Goal: Task Accomplishment & Management: Use online tool/utility

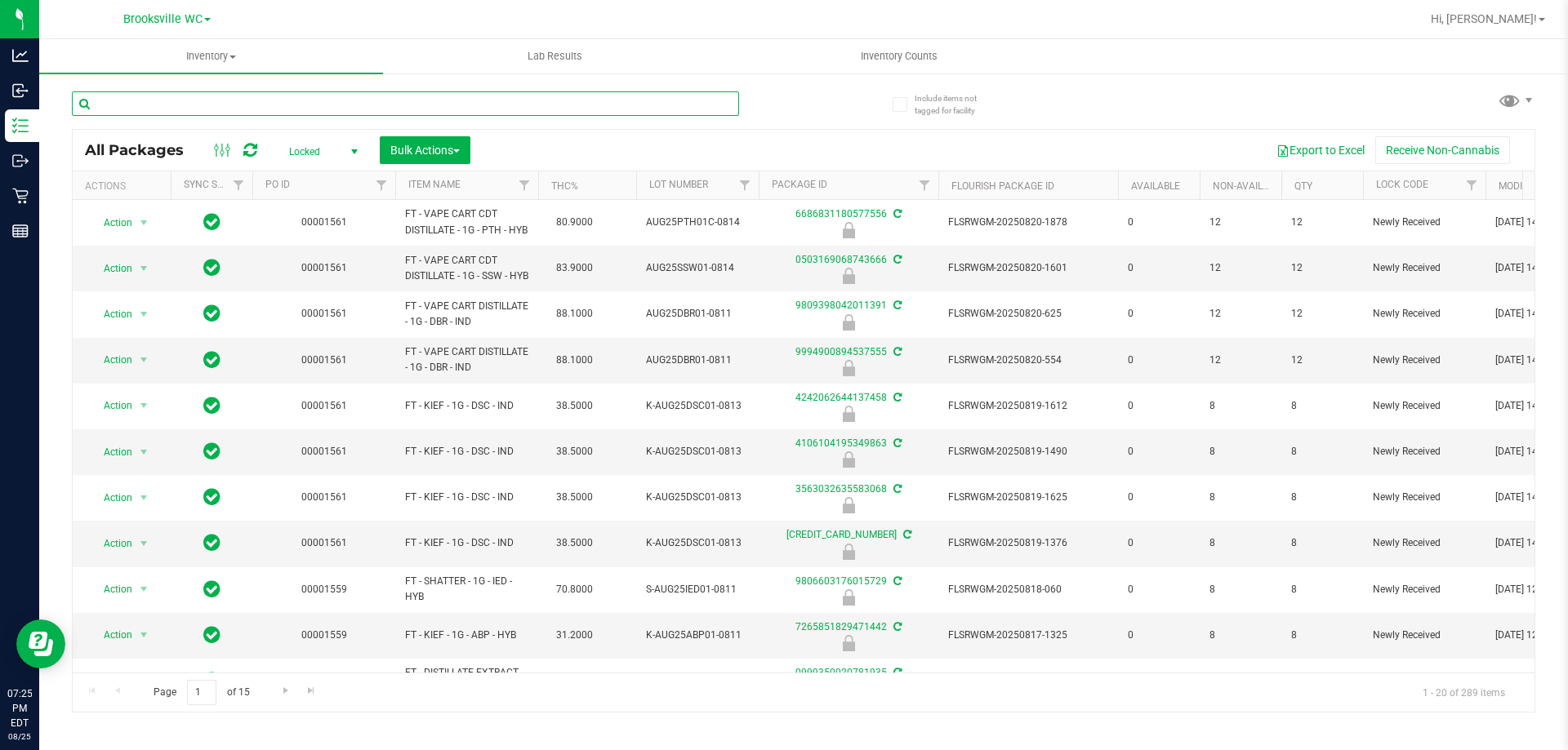
click at [700, 105] on input "text" at bounding box center [405, 103] width 667 height 24
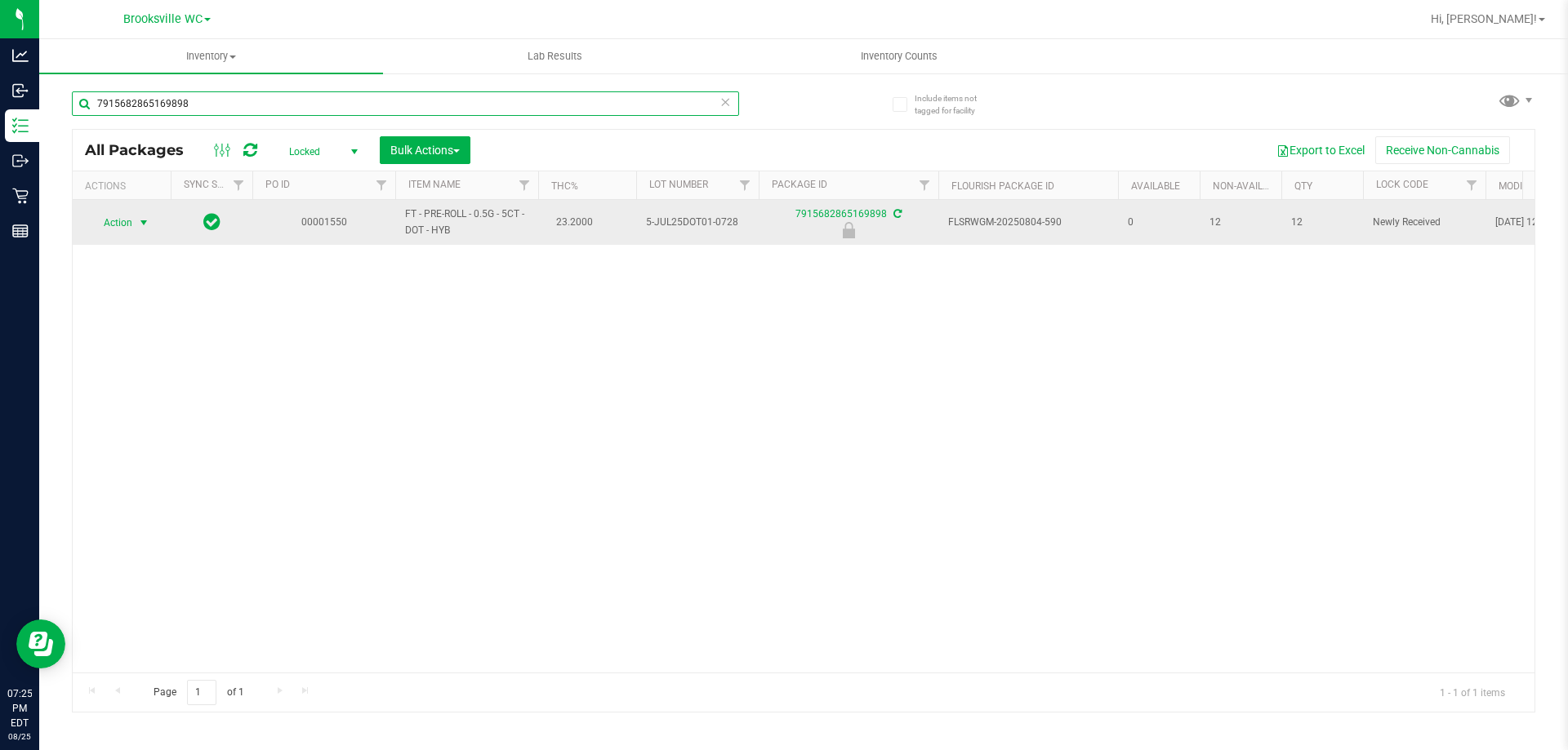
type input "7915682865169898"
click at [115, 227] on span "Action" at bounding box center [111, 222] width 44 height 23
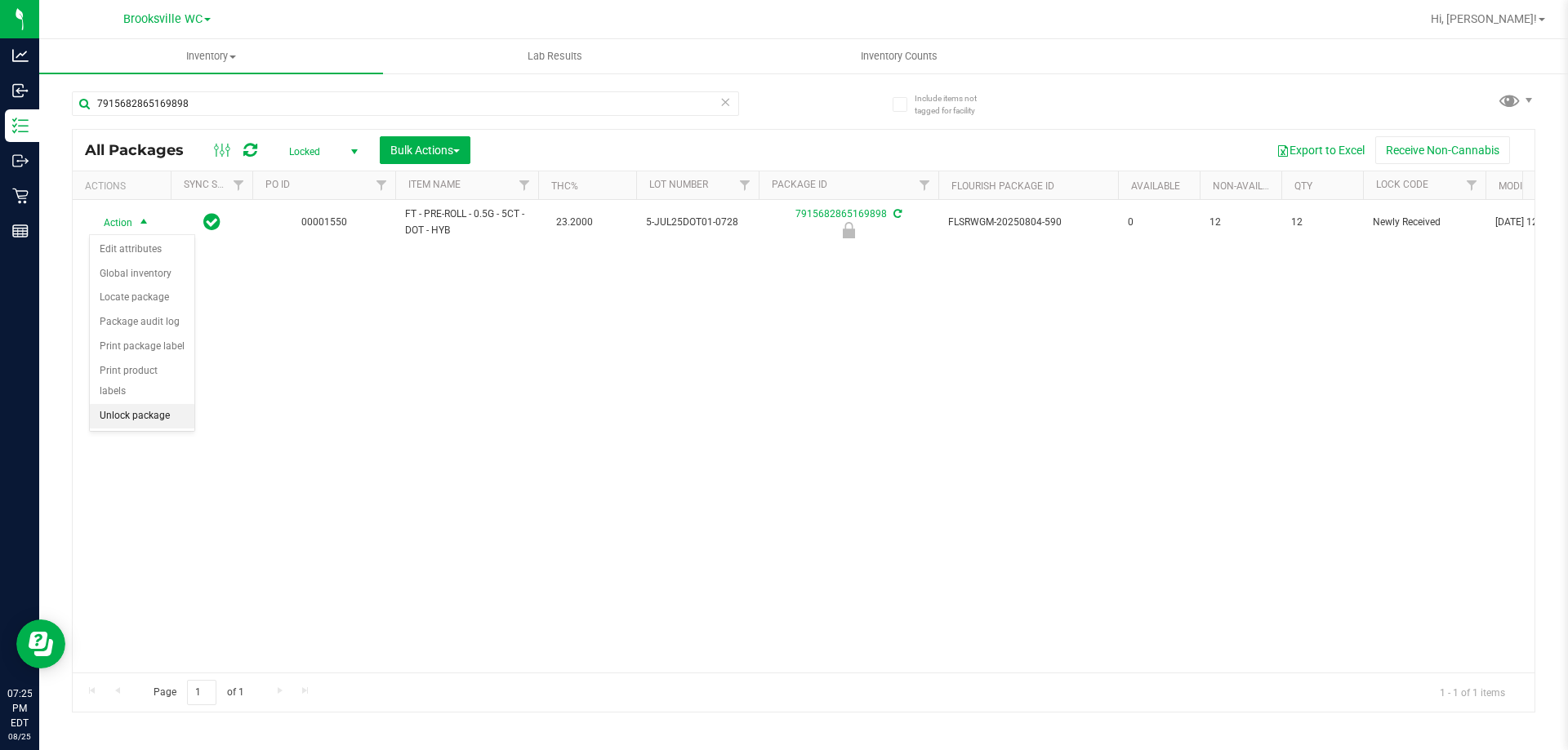
click at [154, 404] on li "Unlock package" at bounding box center [142, 416] width 104 height 24
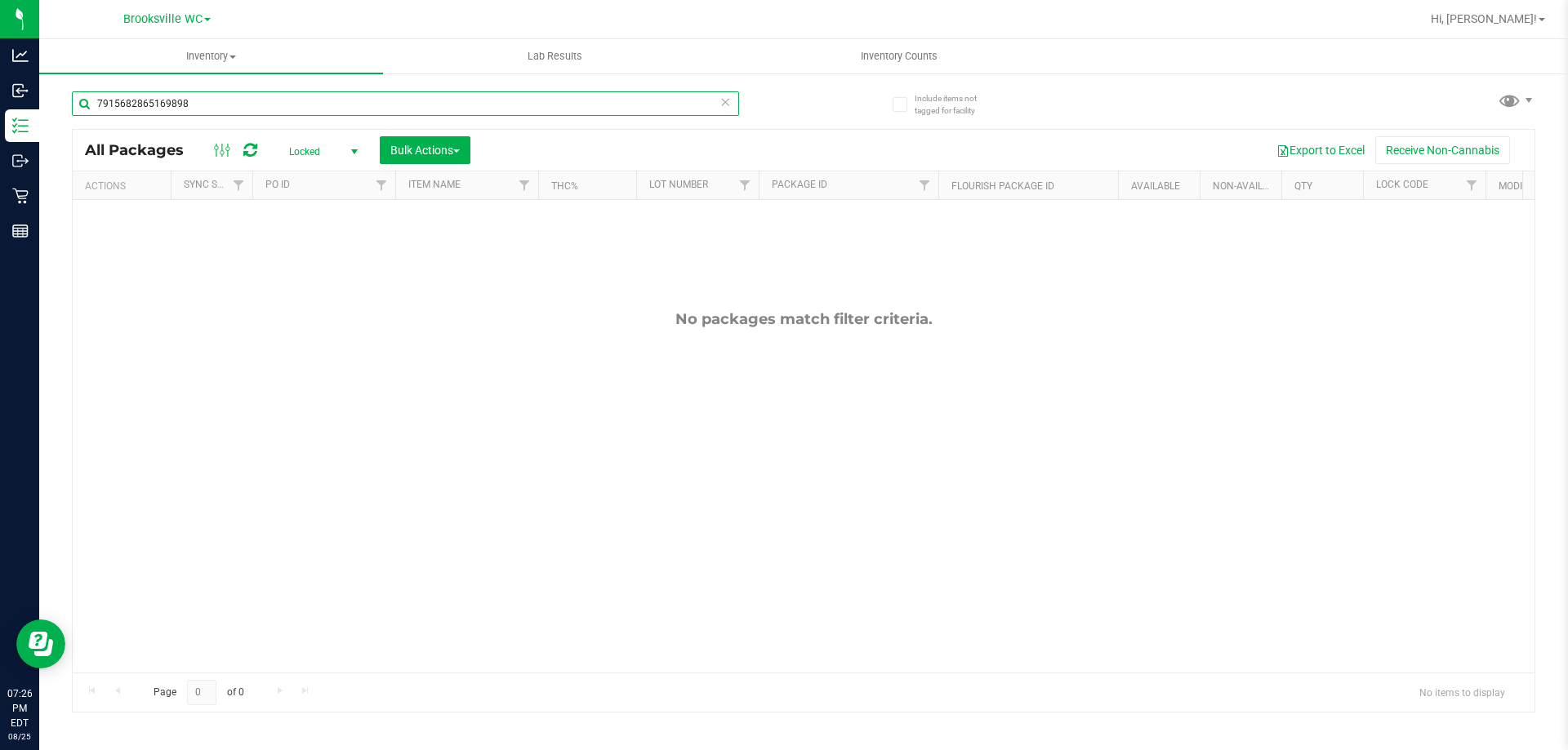
click at [399, 105] on input "7915682865169898" at bounding box center [405, 103] width 667 height 24
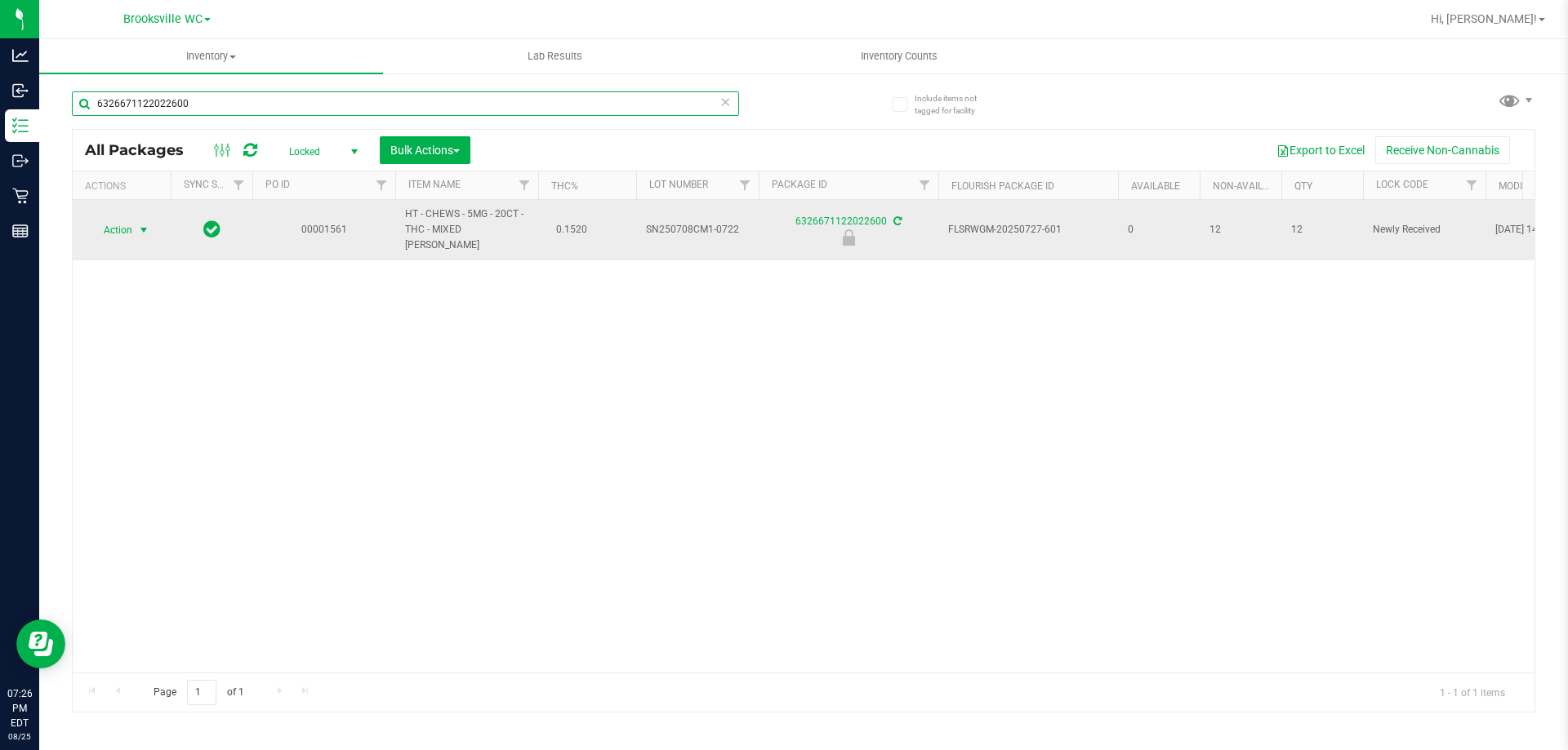
type input "6326671122022600"
click at [145, 223] on span "select" at bounding box center [143, 230] width 13 height 13
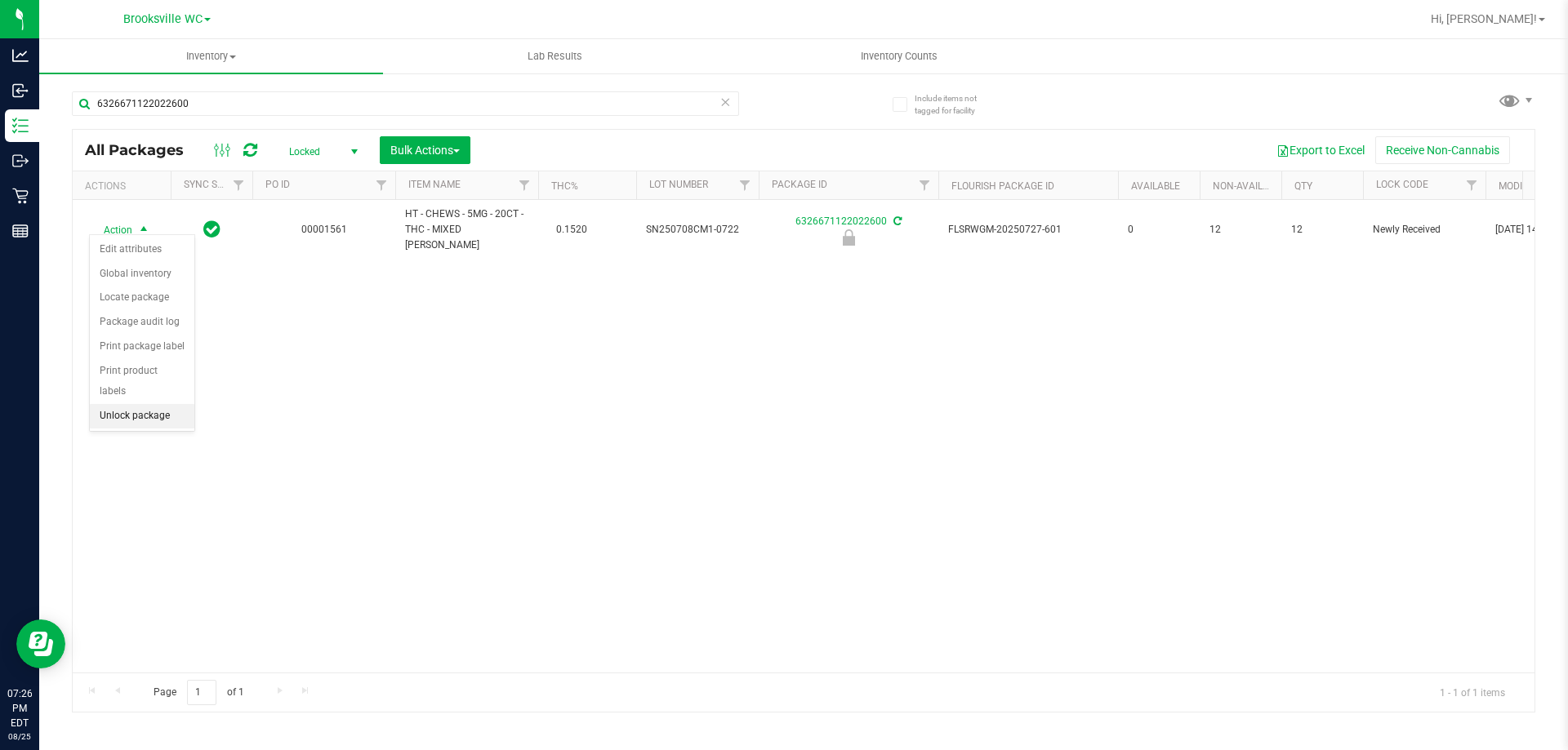
click at [119, 404] on li "Unlock package" at bounding box center [142, 416] width 104 height 24
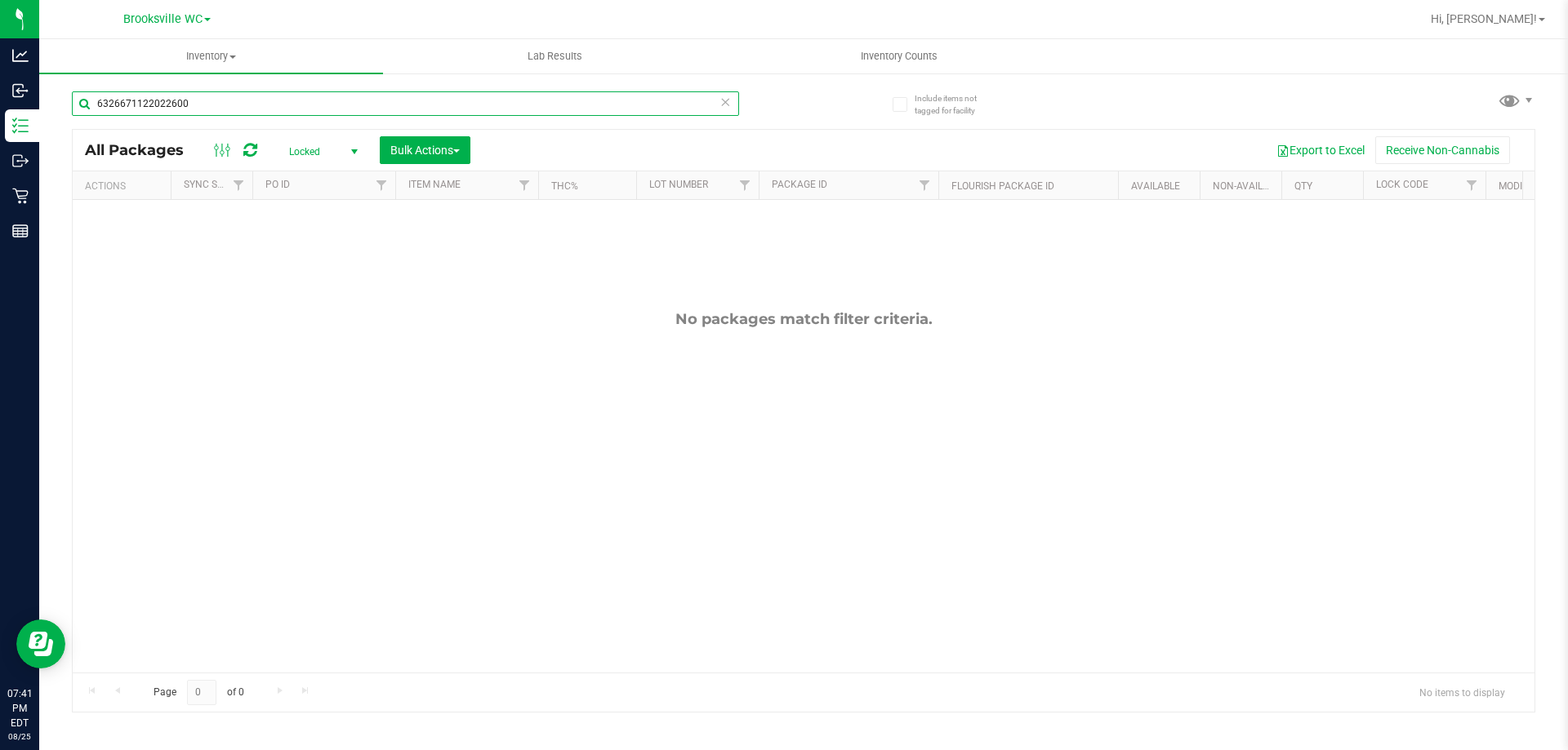
click at [357, 102] on input "6326671122022600" at bounding box center [405, 103] width 667 height 24
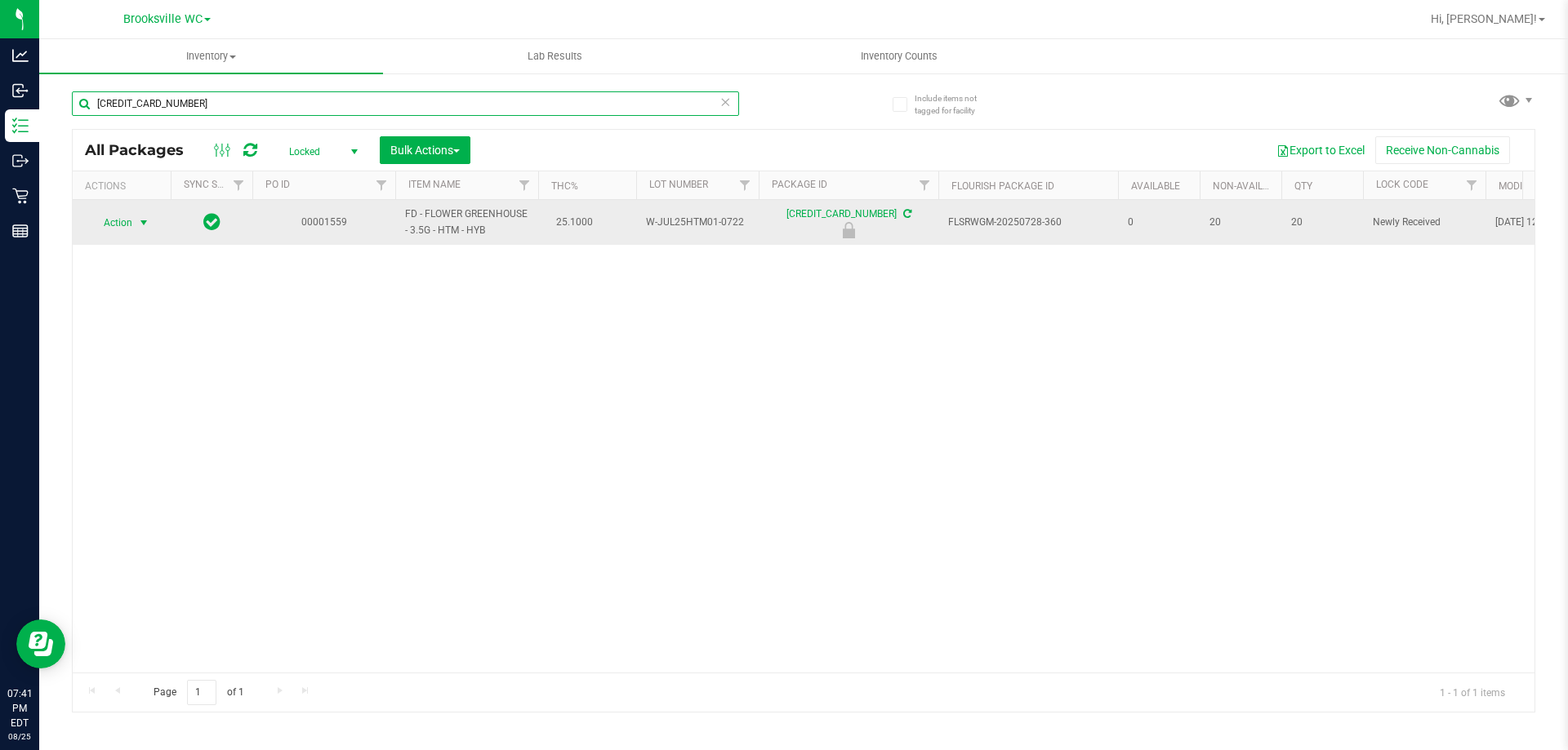
type input "[CREDIT_CARD_NUMBER]"
click at [145, 221] on span "select" at bounding box center [143, 223] width 13 height 13
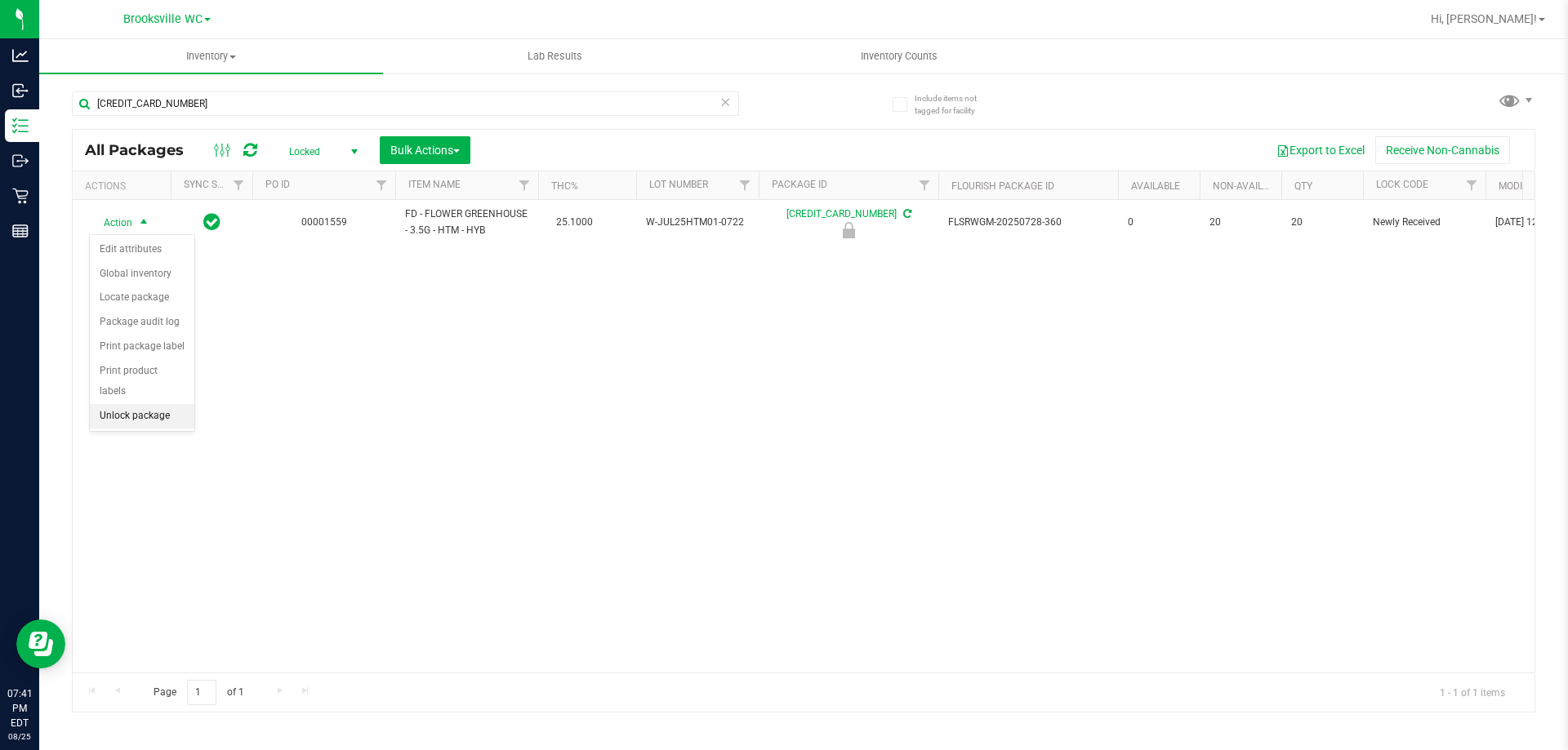
click at [147, 404] on li "Unlock package" at bounding box center [142, 416] width 104 height 24
